Goal: Information Seeking & Learning: Learn about a topic

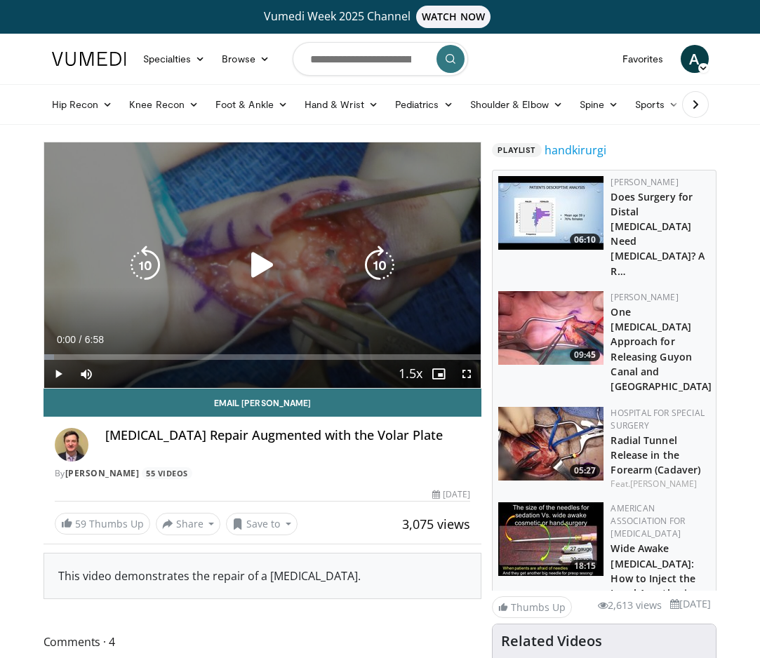
click at [264, 267] on icon "Video Player" at bounding box center [262, 264] width 39 height 39
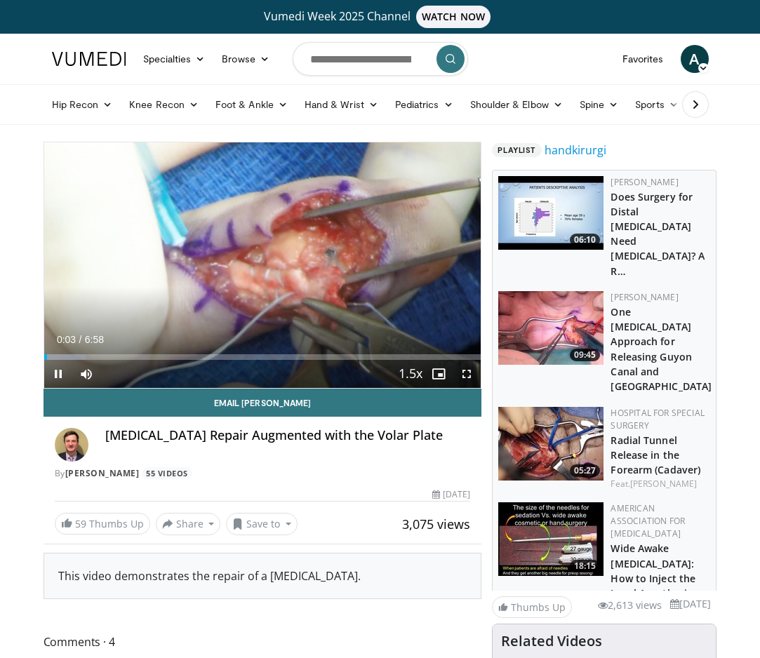
click at [469, 375] on span "Video Player" at bounding box center [466, 374] width 28 height 28
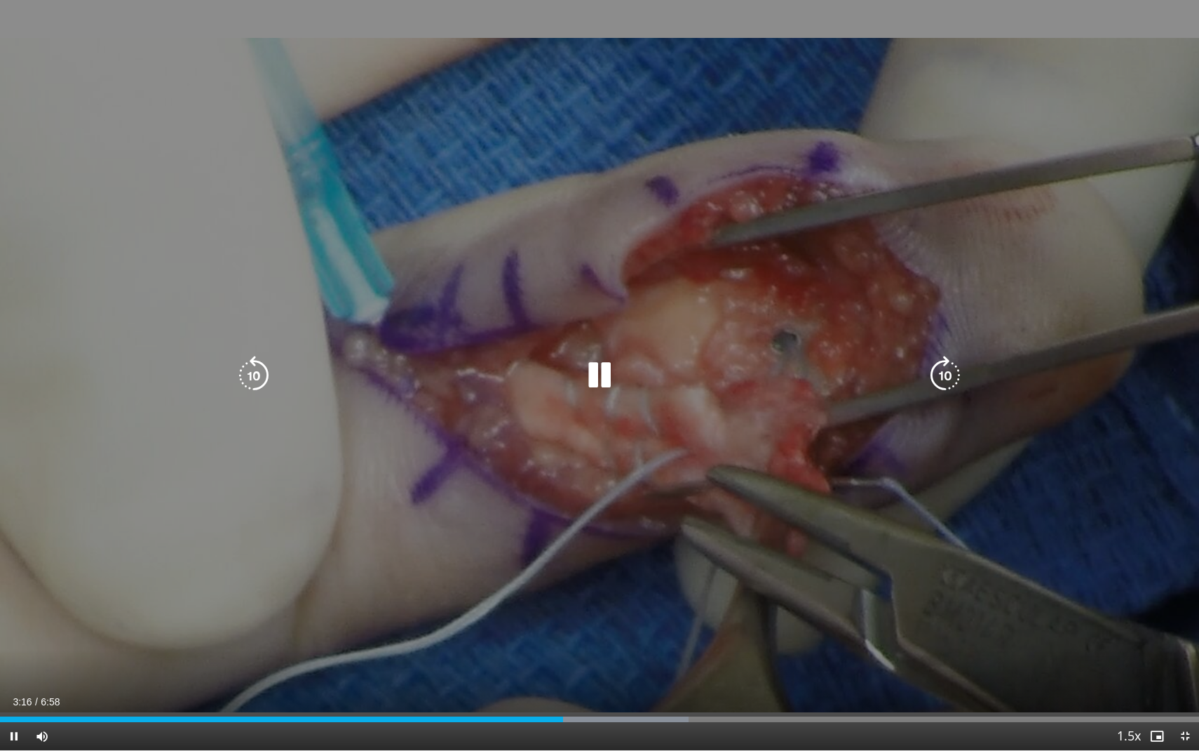
drag, startPoint x: 1164, startPoint y: 405, endPoint x: 1138, endPoint y: 405, distance: 26.0
click at [759, 405] on div "10 seconds Tap to unmute" at bounding box center [599, 375] width 1199 height 750
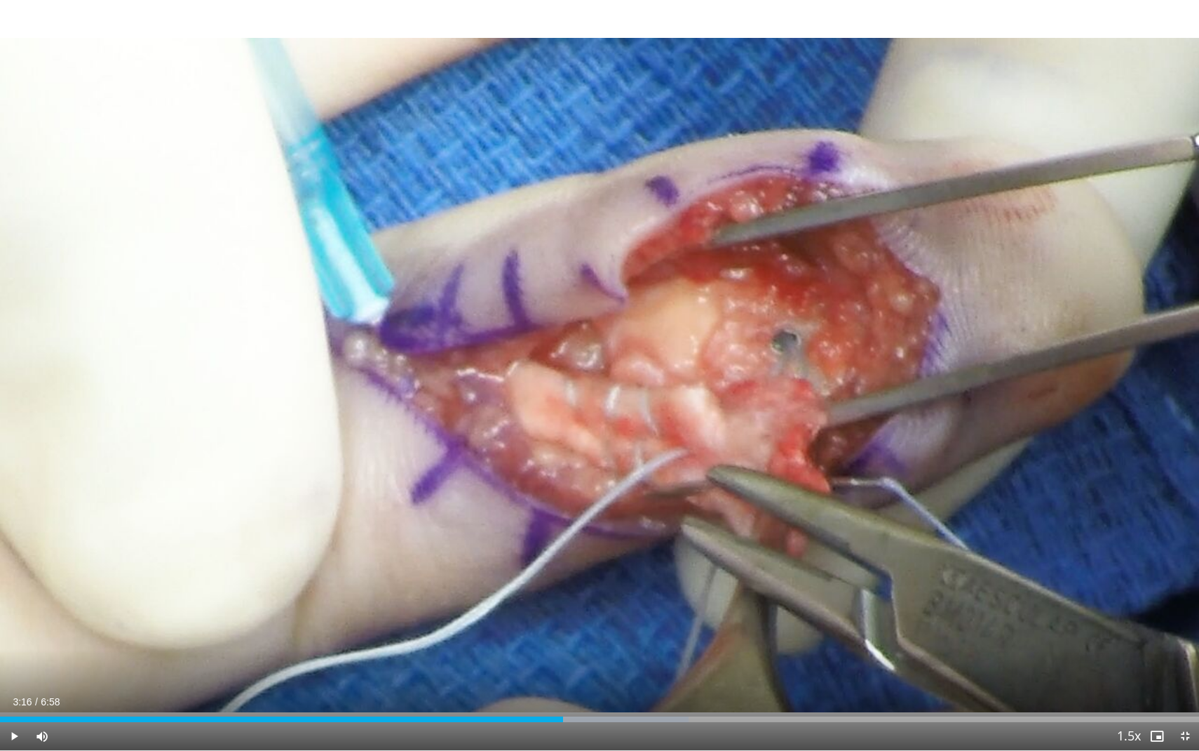
click at [759, 657] on span "Video Player" at bounding box center [1185, 736] width 28 height 28
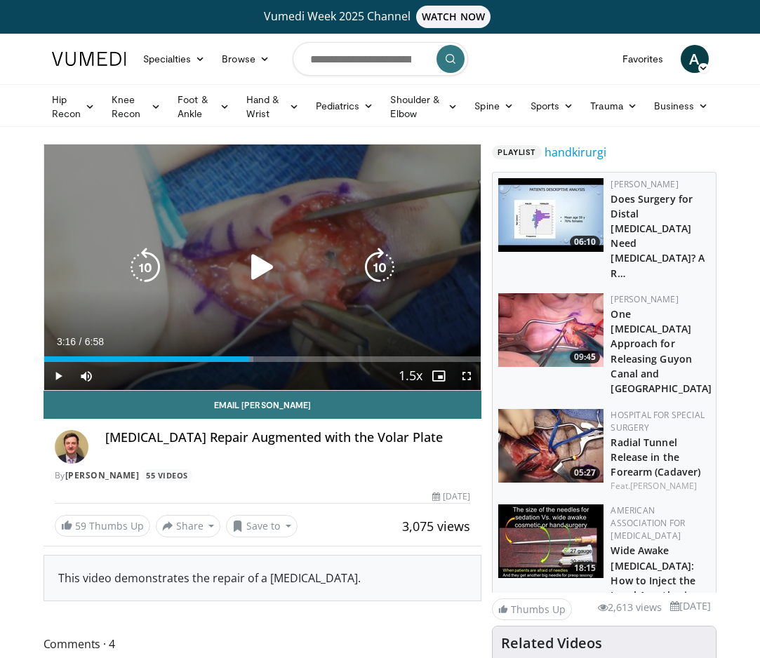
click at [253, 264] on icon "Video Player" at bounding box center [262, 267] width 39 height 39
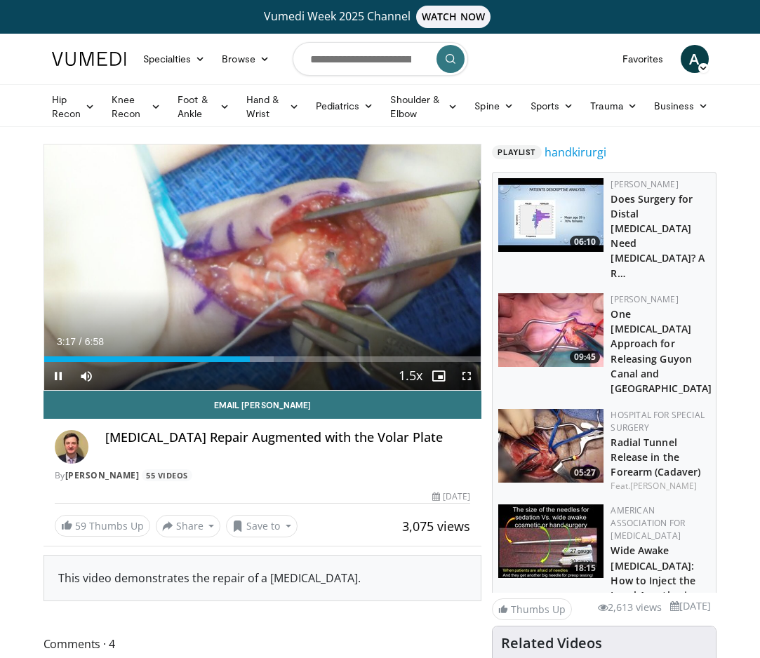
click at [464, 376] on span "Video Player" at bounding box center [466, 376] width 28 height 28
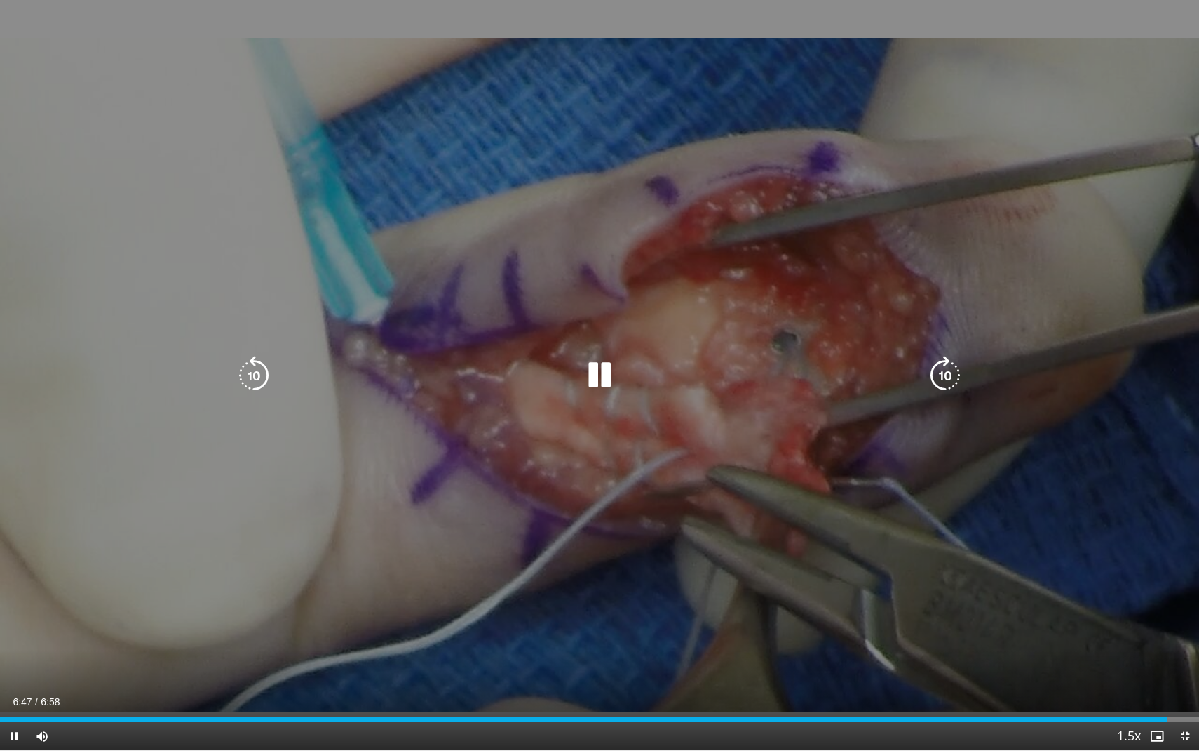
click at [600, 376] on icon "Video Player" at bounding box center [599, 375] width 39 height 39
click at [706, 532] on div "10 seconds Tap to unmute" at bounding box center [599, 375] width 1199 height 750
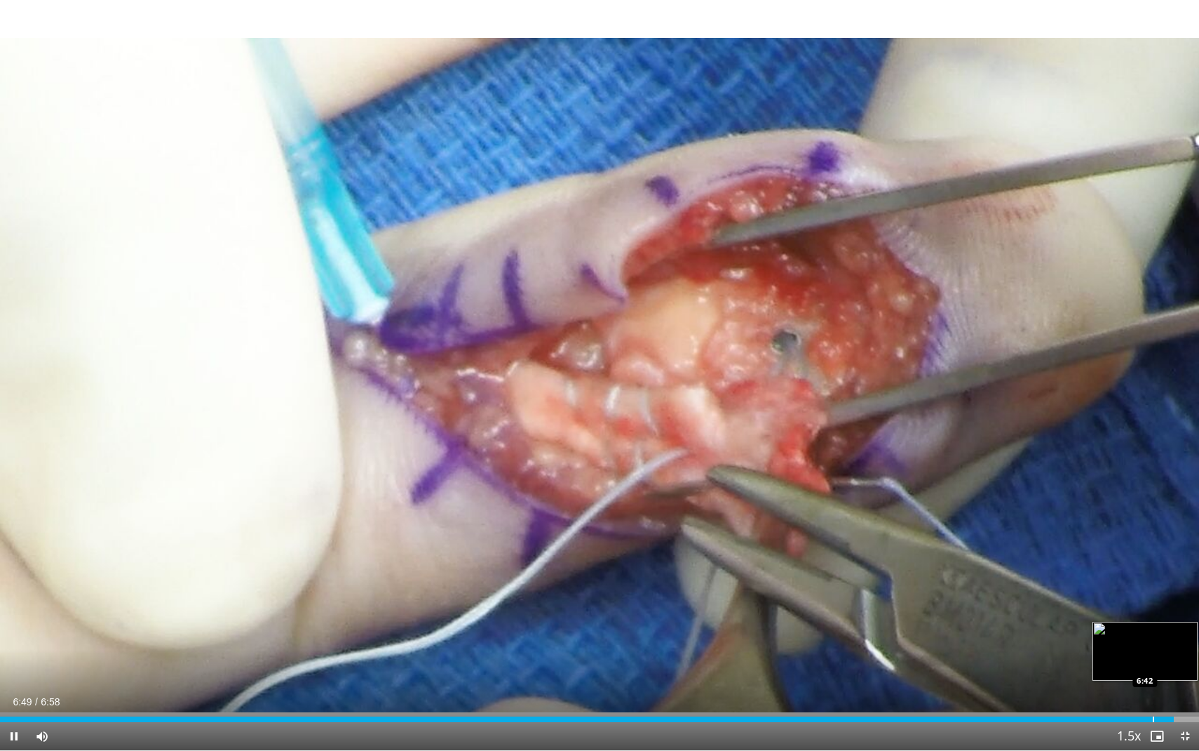
click at [759, 657] on div "Progress Bar" at bounding box center [1153, 719] width 1 height 6
click at [759, 657] on span "Video Player" at bounding box center [1185, 736] width 28 height 28
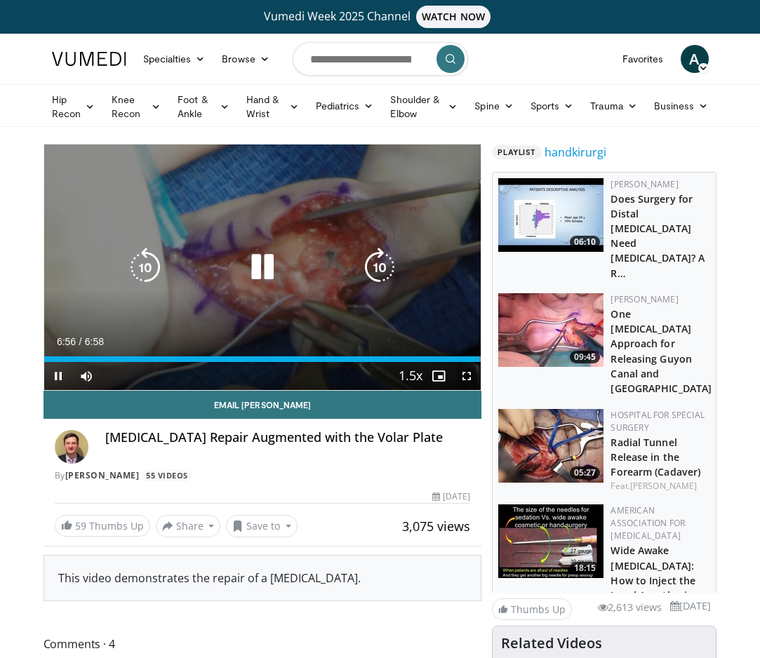
click at [249, 312] on div "10 seconds Tap to unmute" at bounding box center [262, 266] width 437 height 245
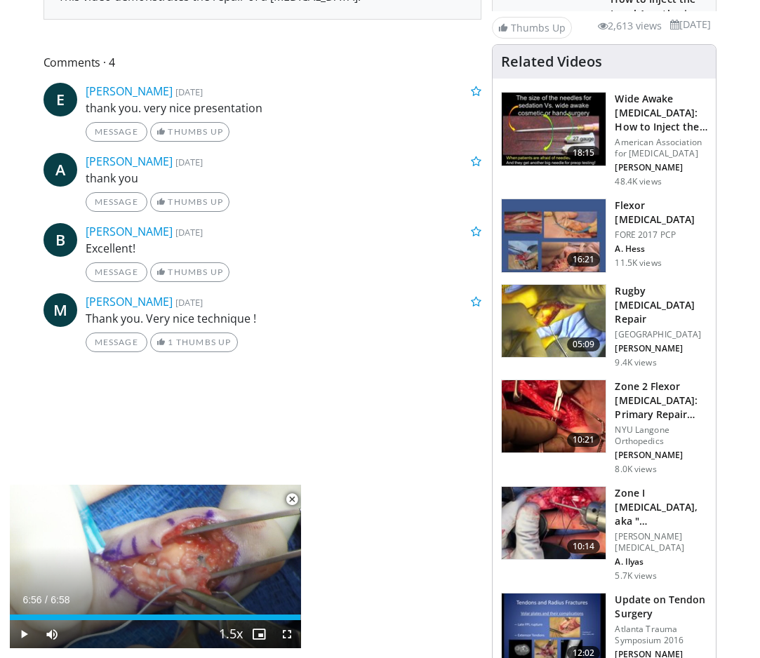
scroll to position [608, 0]
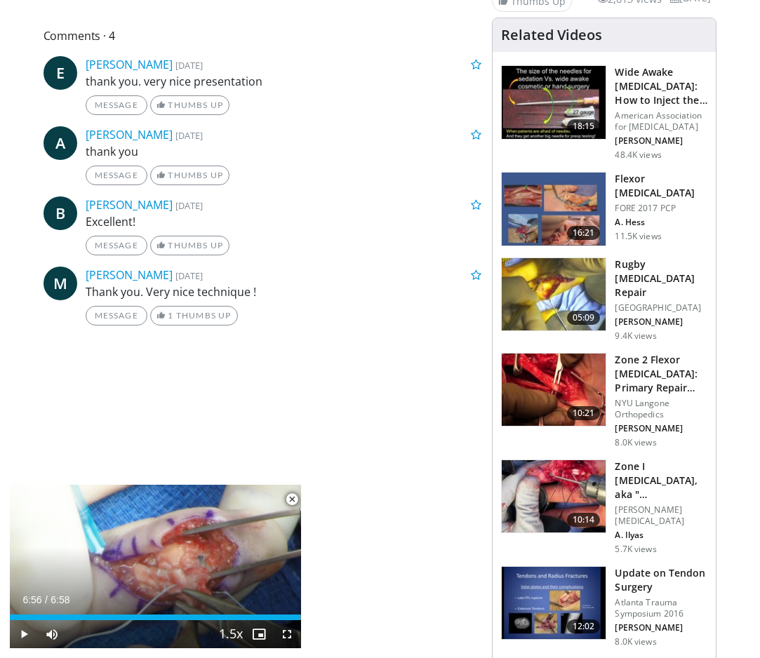
click at [546, 292] on img at bounding box center [554, 294] width 104 height 73
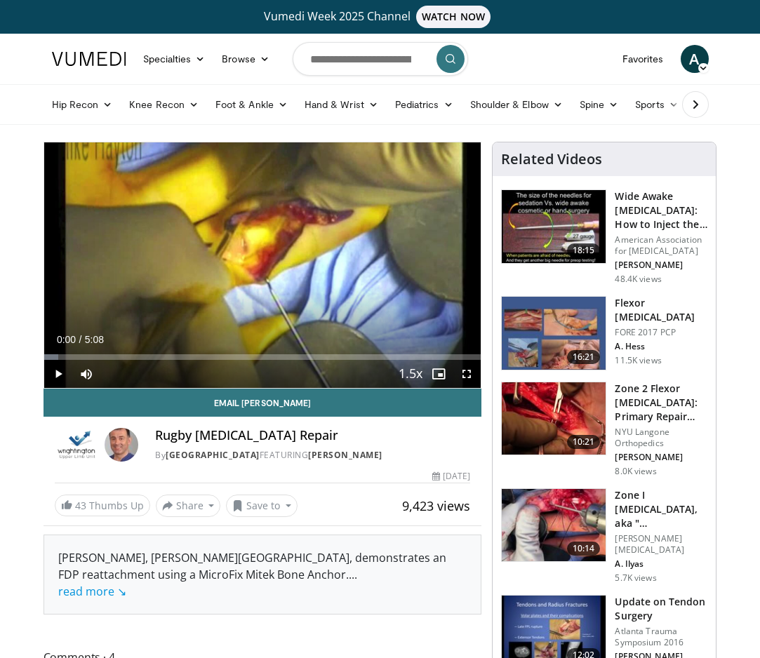
click at [463, 375] on span "Video Player" at bounding box center [466, 374] width 28 height 28
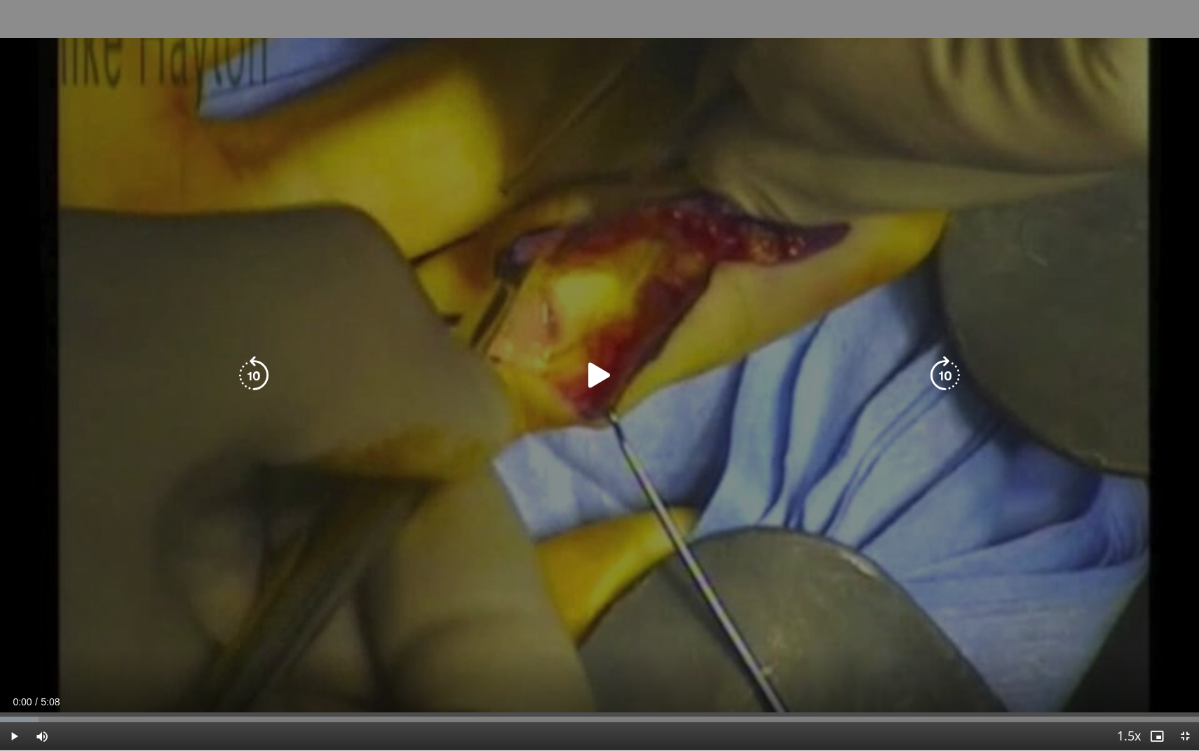
click at [585, 378] on icon "Video Player" at bounding box center [599, 375] width 39 height 39
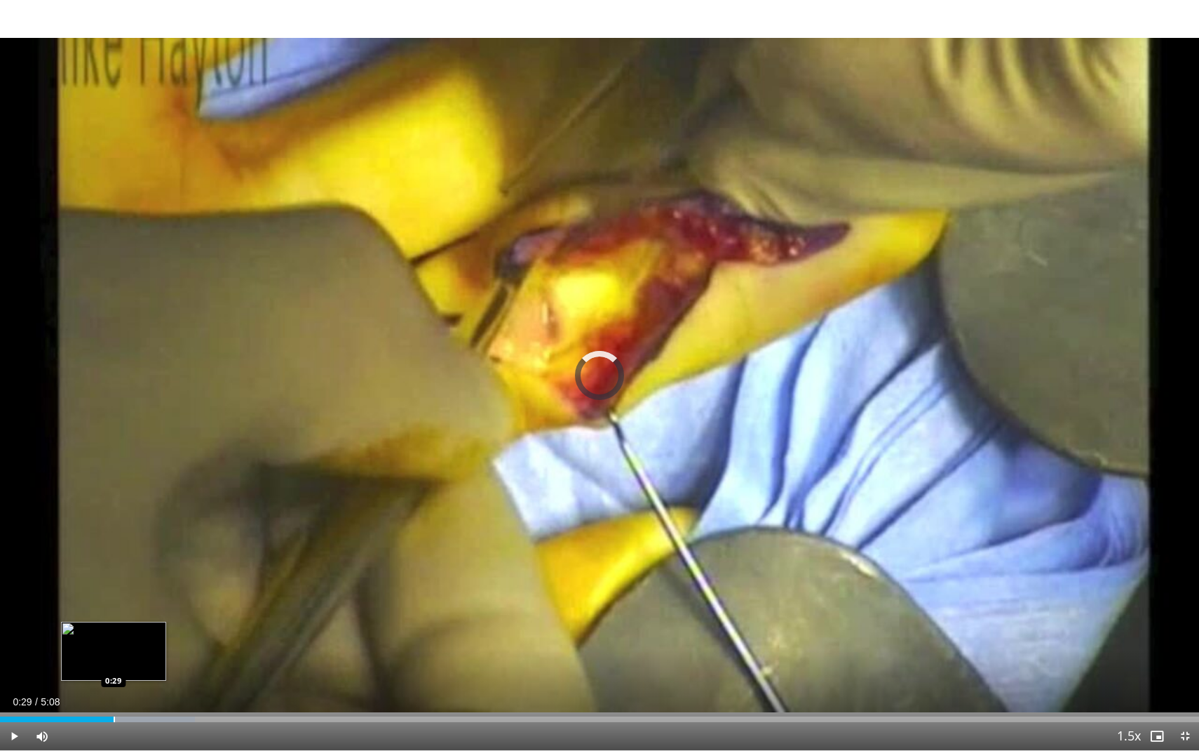
click at [114, 657] on div "Progress Bar" at bounding box center [114, 719] width 1 height 6
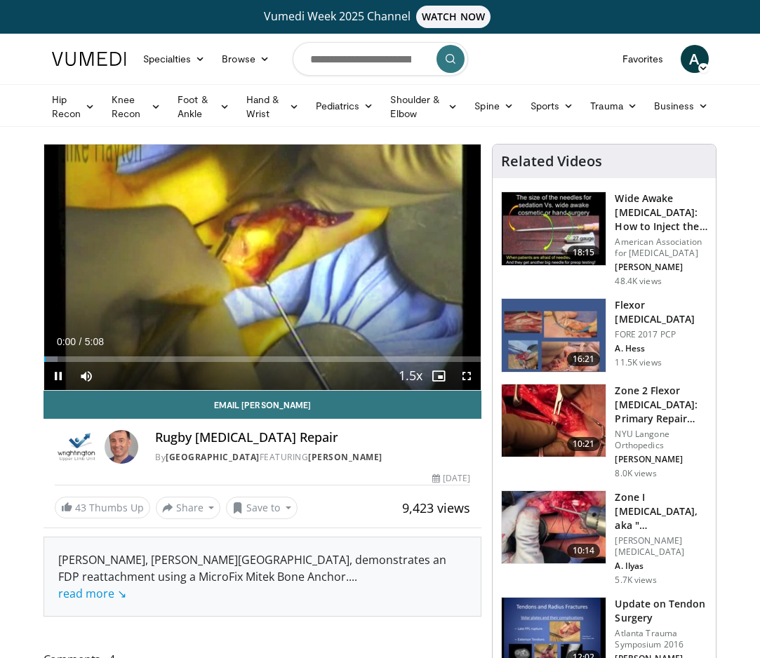
click at [415, 542] on div "Mike Hayton, Wrightington Hospital UK, demonstrates an FDP reattachment using a…" at bounding box center [262, 576] width 437 height 79
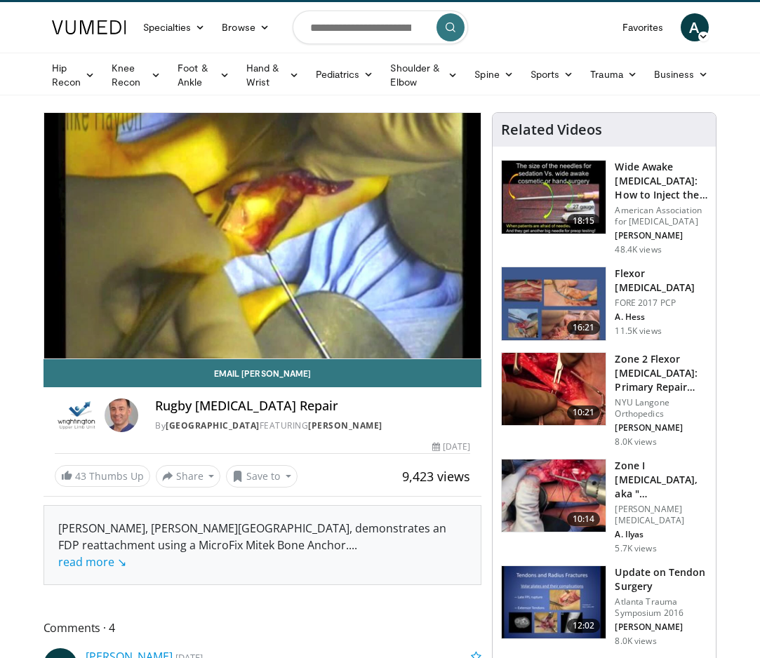
scroll to position [45, 0]
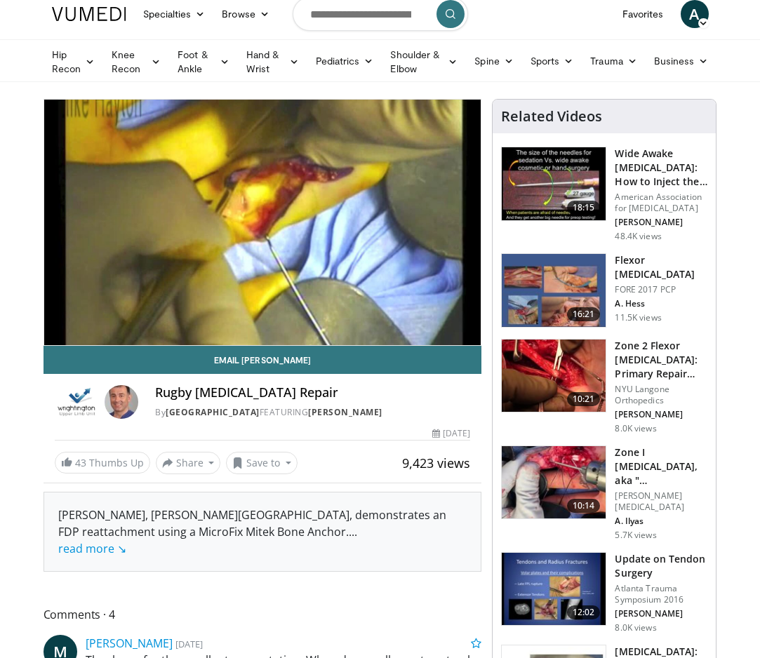
click at [567, 469] on img at bounding box center [554, 482] width 104 height 73
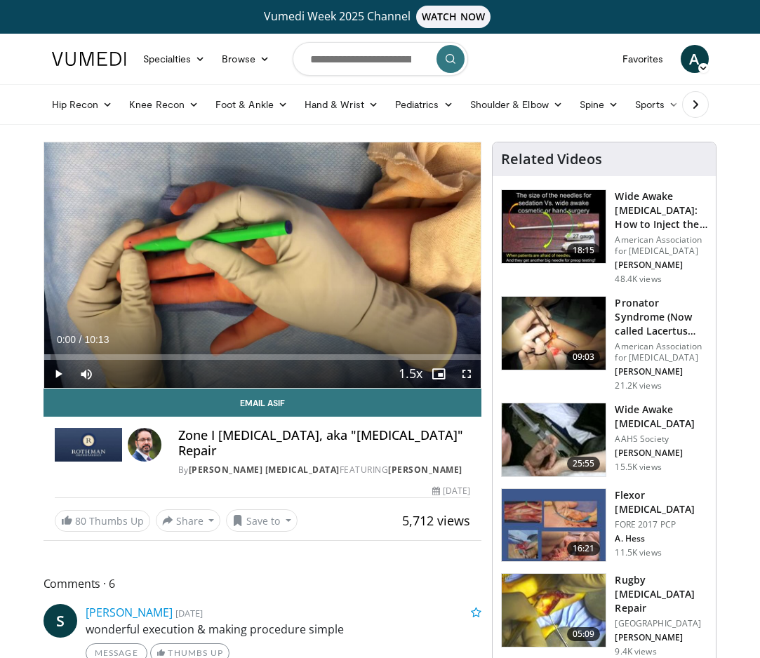
click at [469, 375] on span "Video Player" at bounding box center [466, 374] width 28 height 28
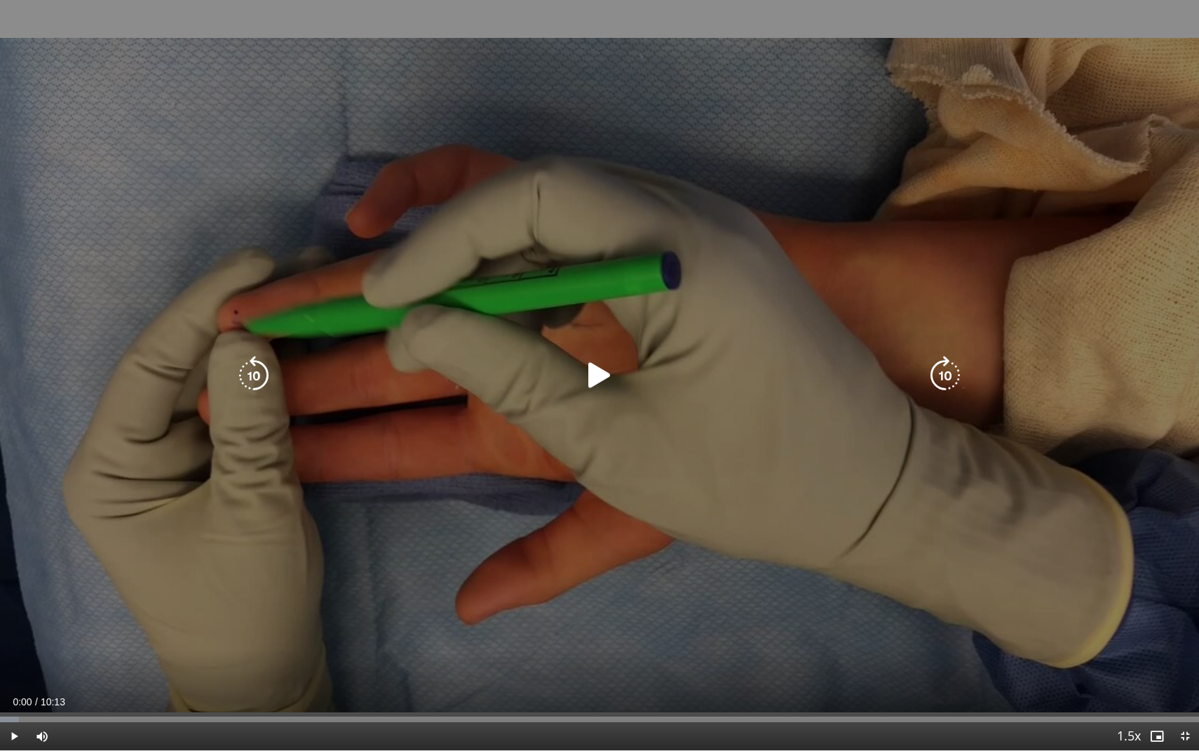
click at [597, 363] on icon "Video Player" at bounding box center [599, 375] width 39 height 39
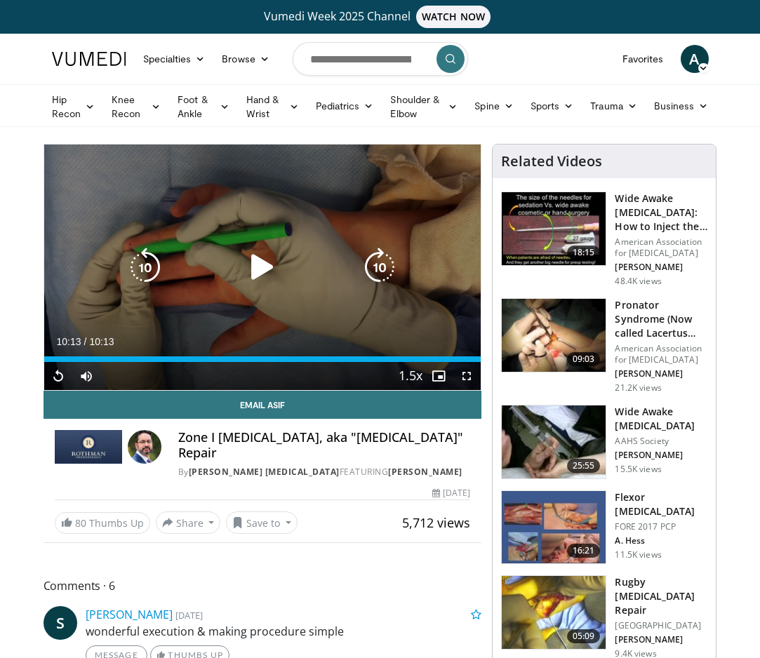
click at [263, 268] on icon "Video Player" at bounding box center [262, 267] width 39 height 39
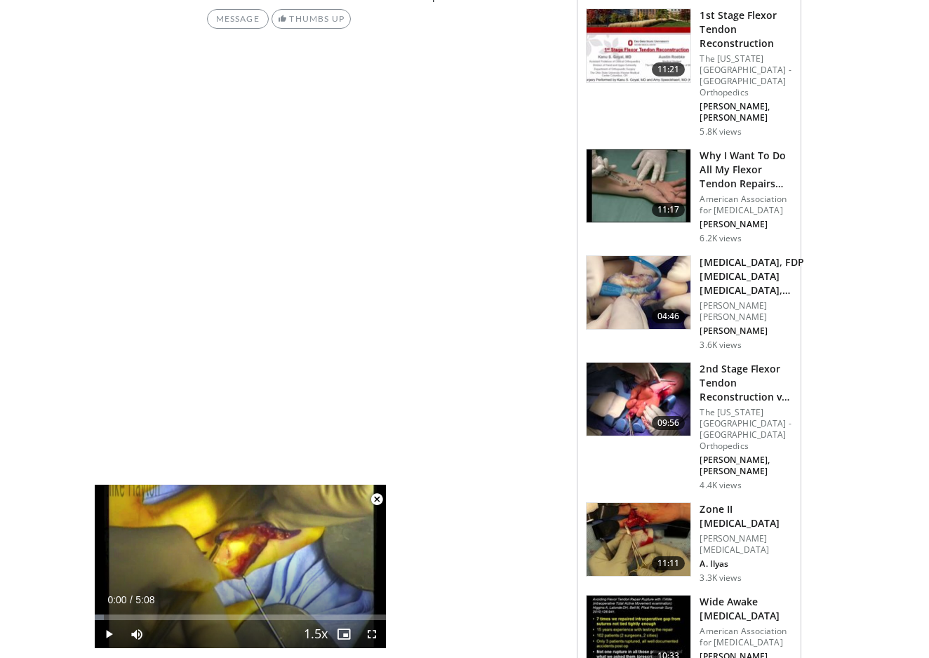
scroll to position [975, 0]
